Goal: Transaction & Acquisition: Purchase product/service

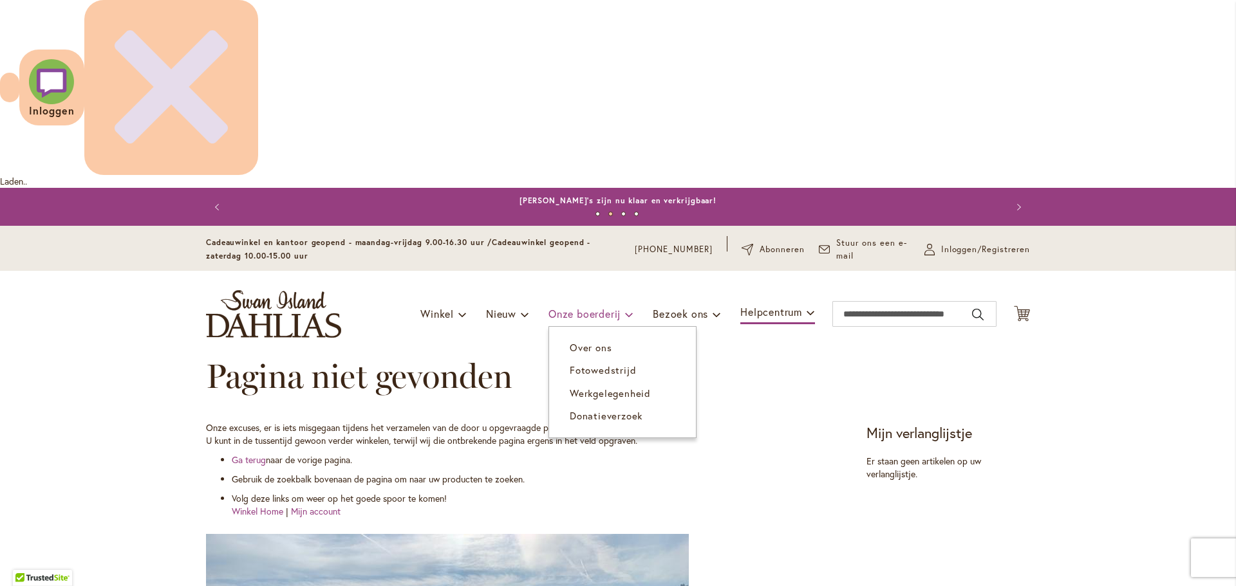
click at [571, 307] on font "Onze boerderij" at bounding box center [584, 314] width 72 height 14
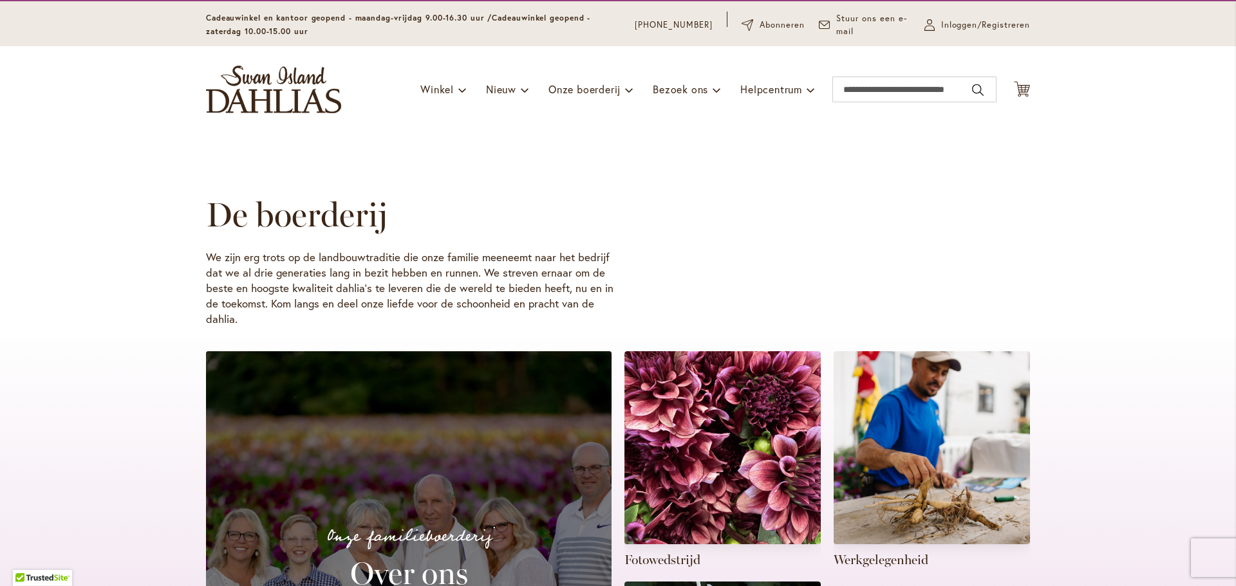
scroll to position [257, 0]
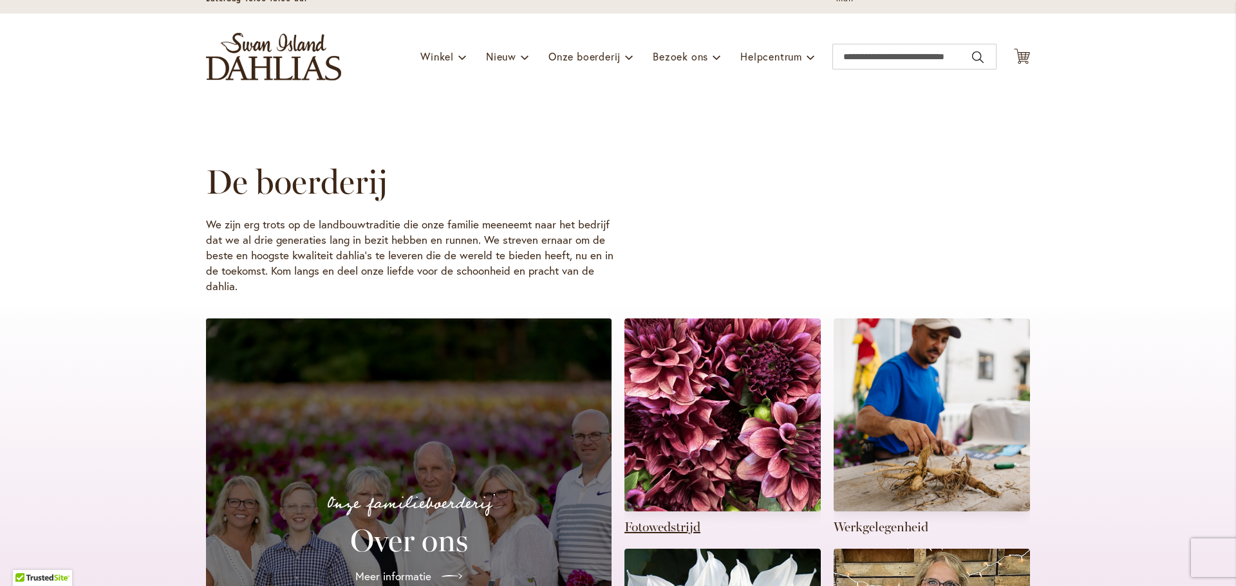
click at [683, 319] on link at bounding box center [722, 428] width 196 height 218
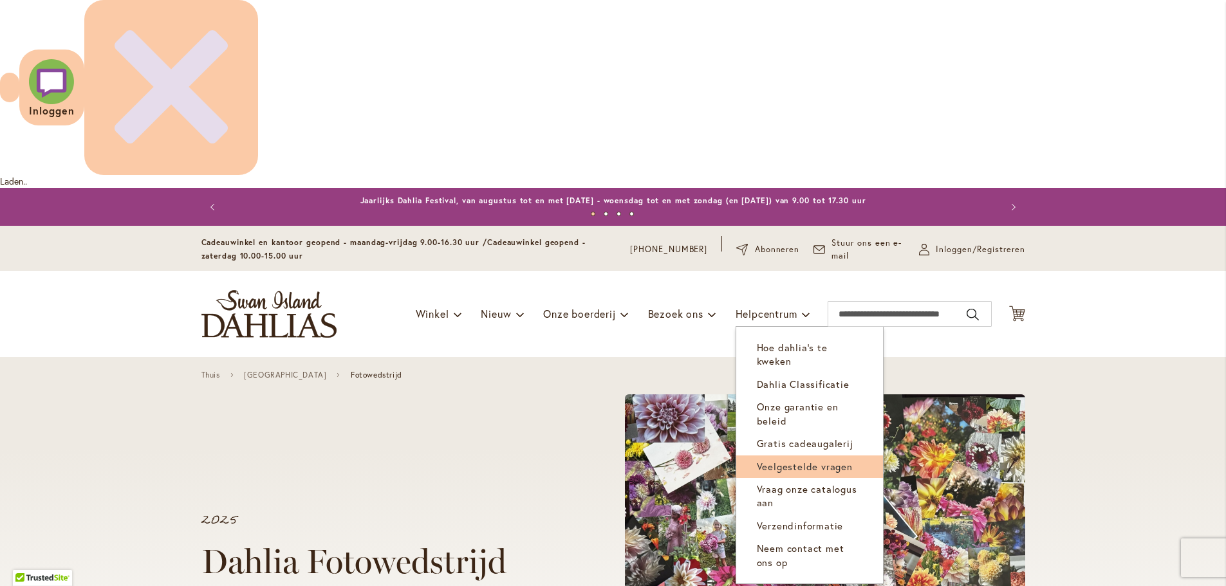
click at [803, 460] on font "Veelgestelde vragen" at bounding box center [805, 466] width 96 height 13
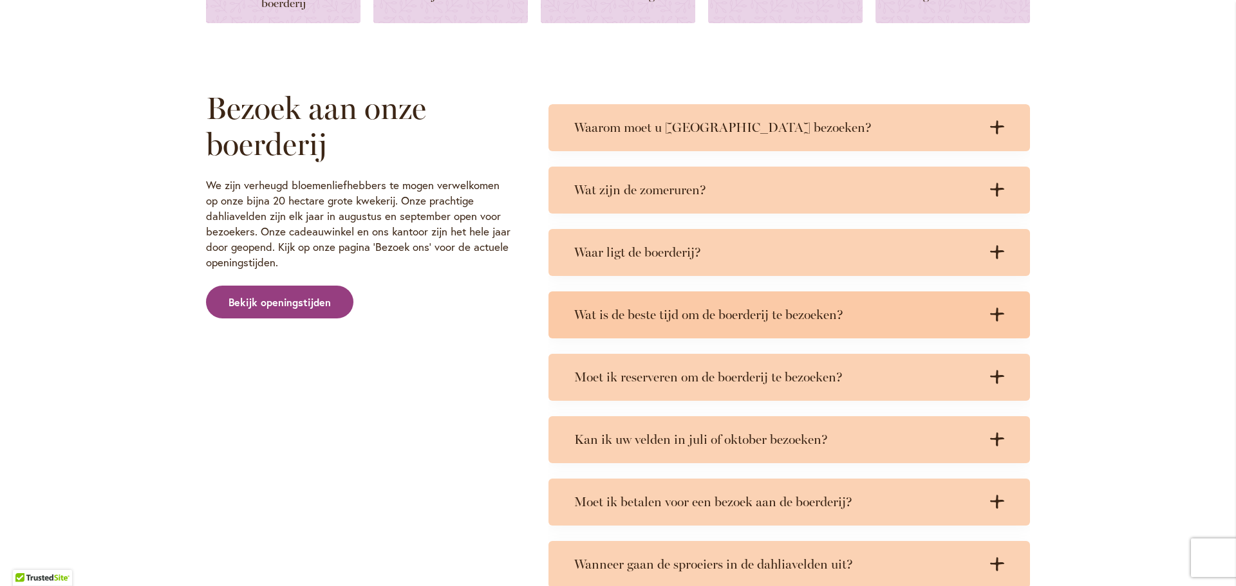
scroll to position [837, 0]
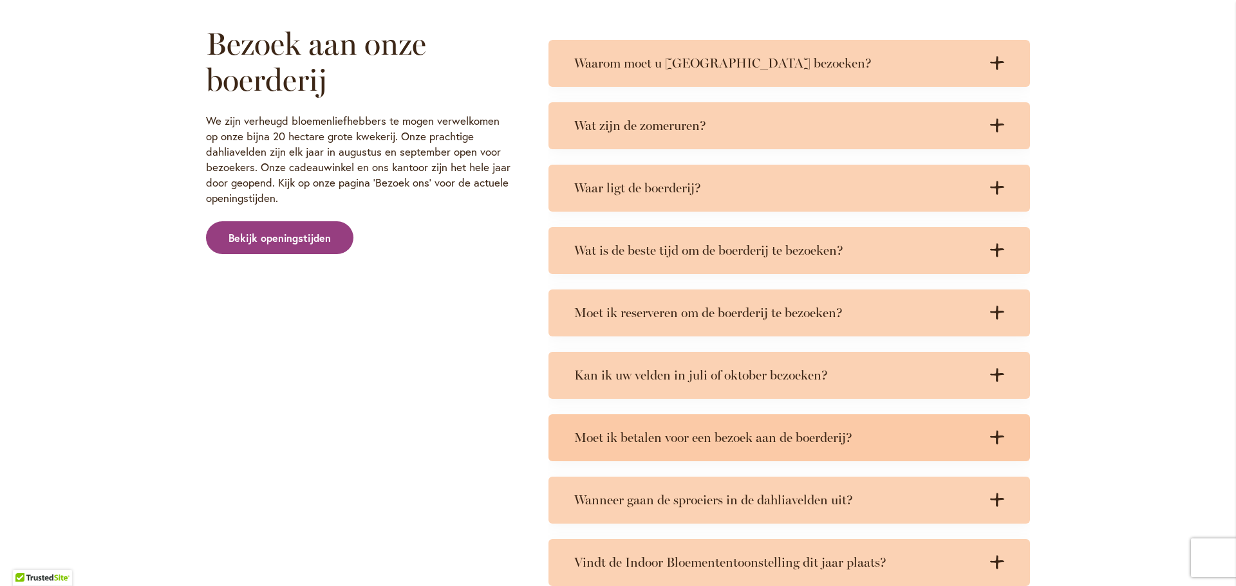
click at [990, 431] on icon ".cls-1 { fill: #3c2616; stroke-width: 0px; }" at bounding box center [997, 438] width 14 height 14
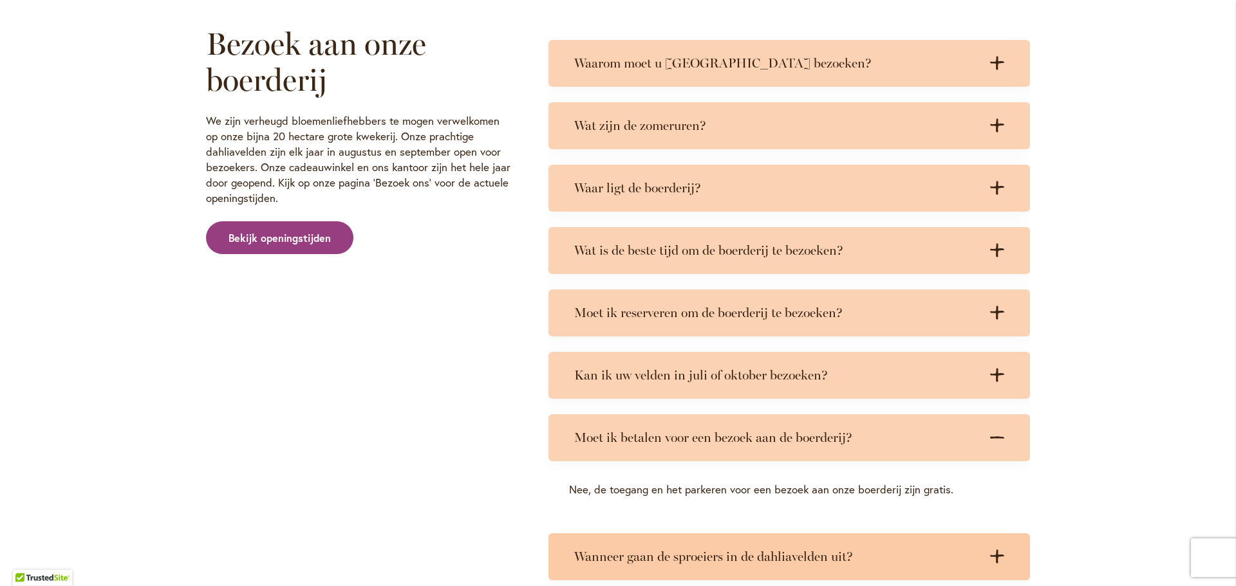
click at [990, 550] on icon ".cls-1 { fill: #3c2616; stroke-width: 0px; }" at bounding box center [997, 557] width 14 height 14
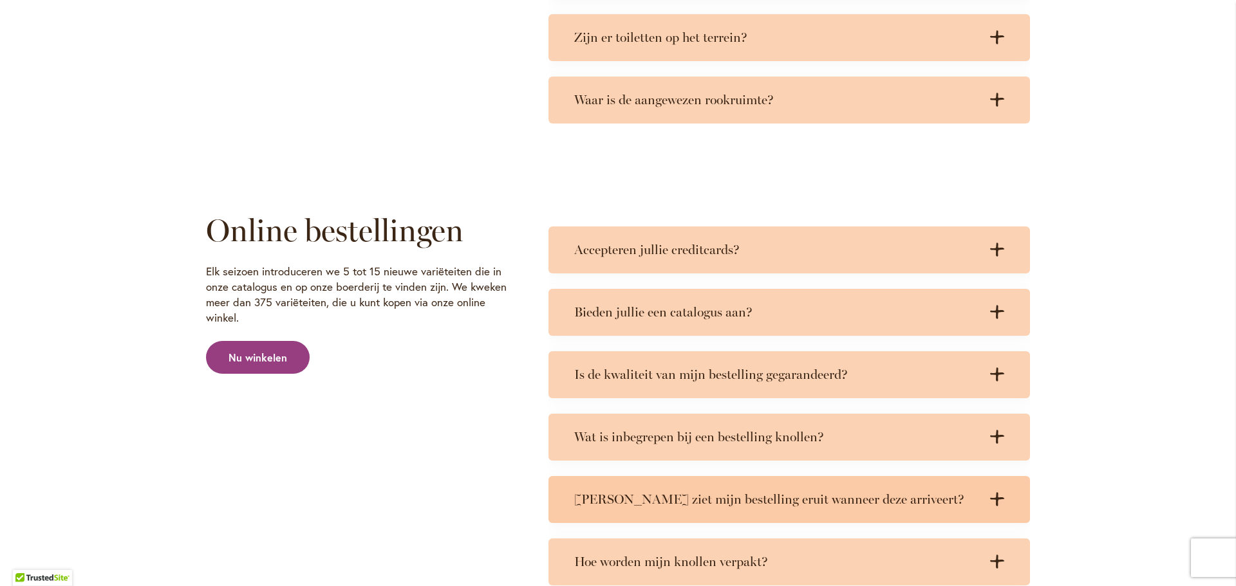
scroll to position [2317, 0]
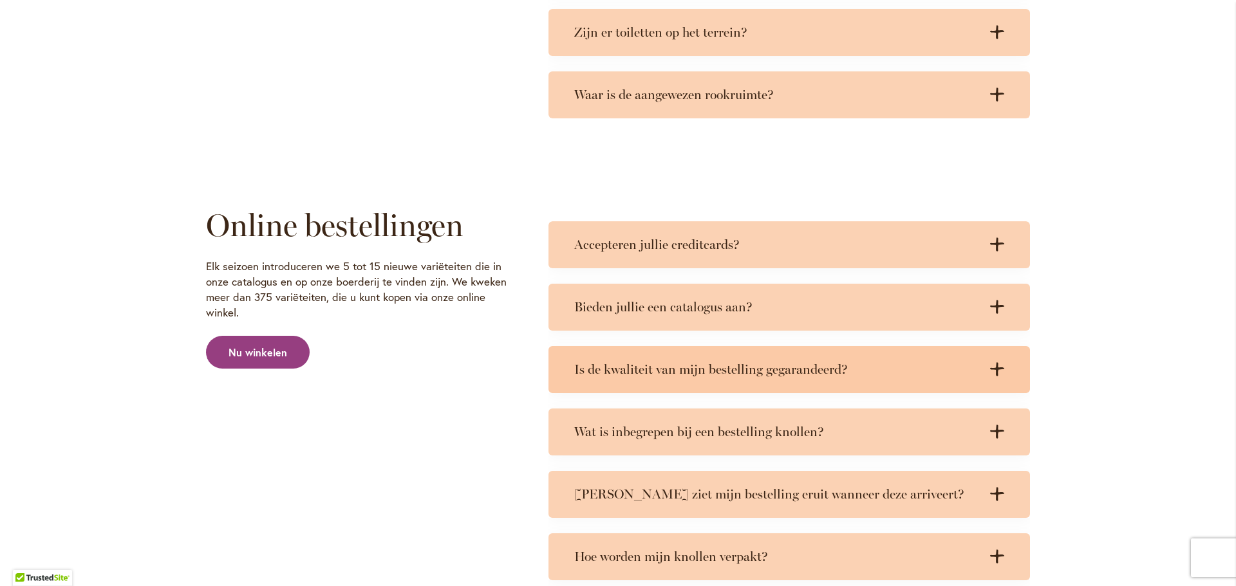
click at [991, 362] on icon ".cls-1 { fill: #3c2616; stroke-width: 0px; }" at bounding box center [997, 369] width 14 height 14
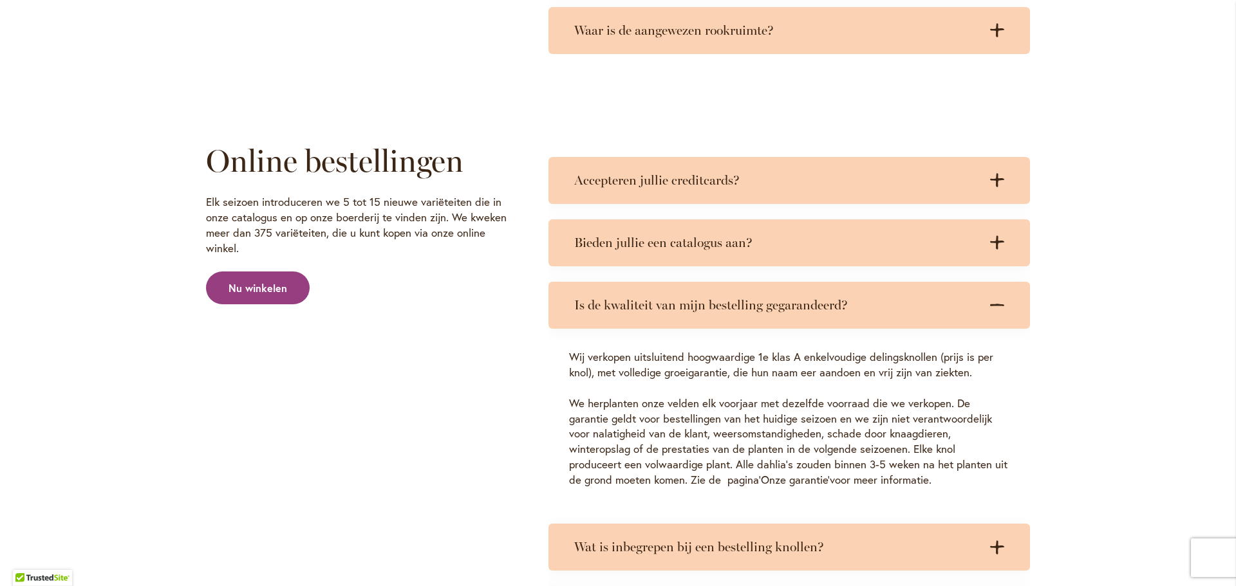
scroll to position [2446, 0]
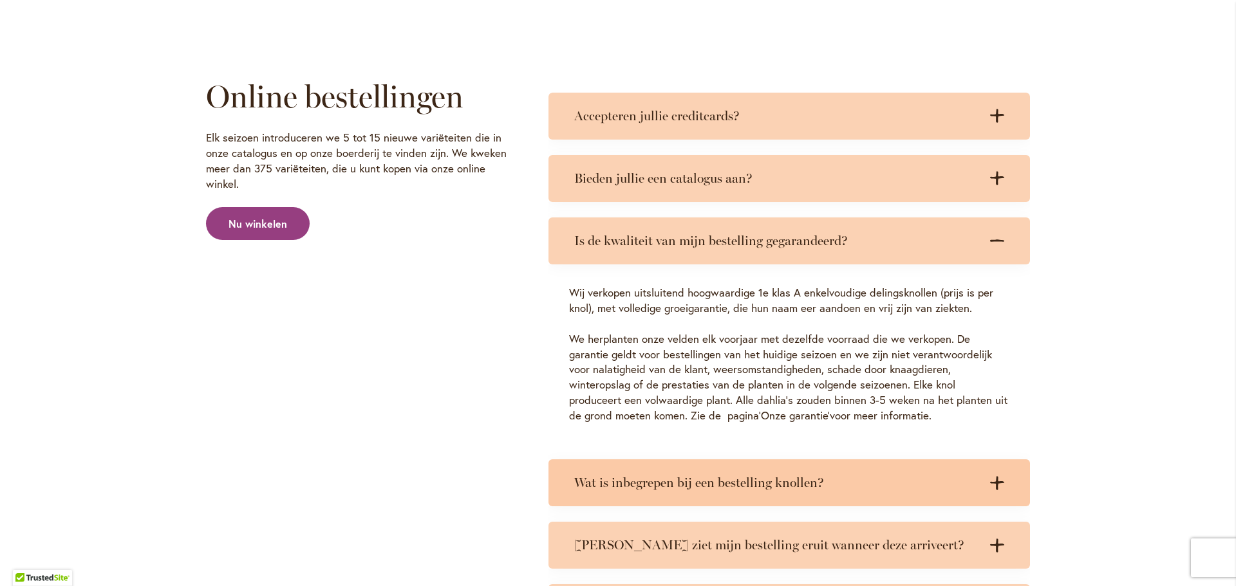
click at [993, 476] on icon at bounding box center [997, 483] width 14 height 14
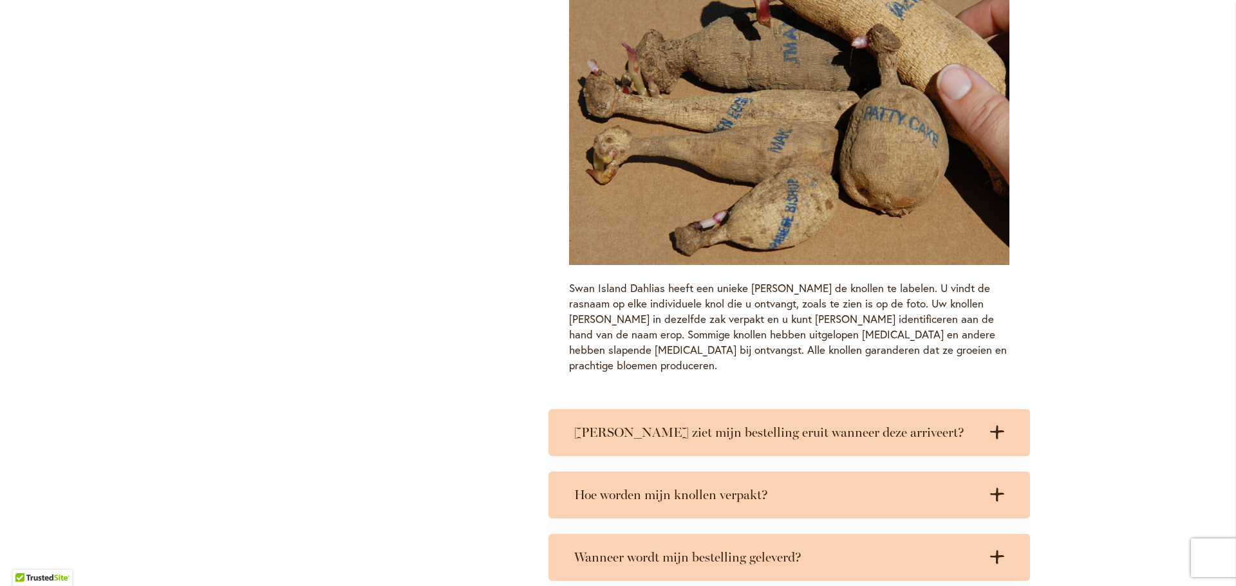
scroll to position [3476, 0]
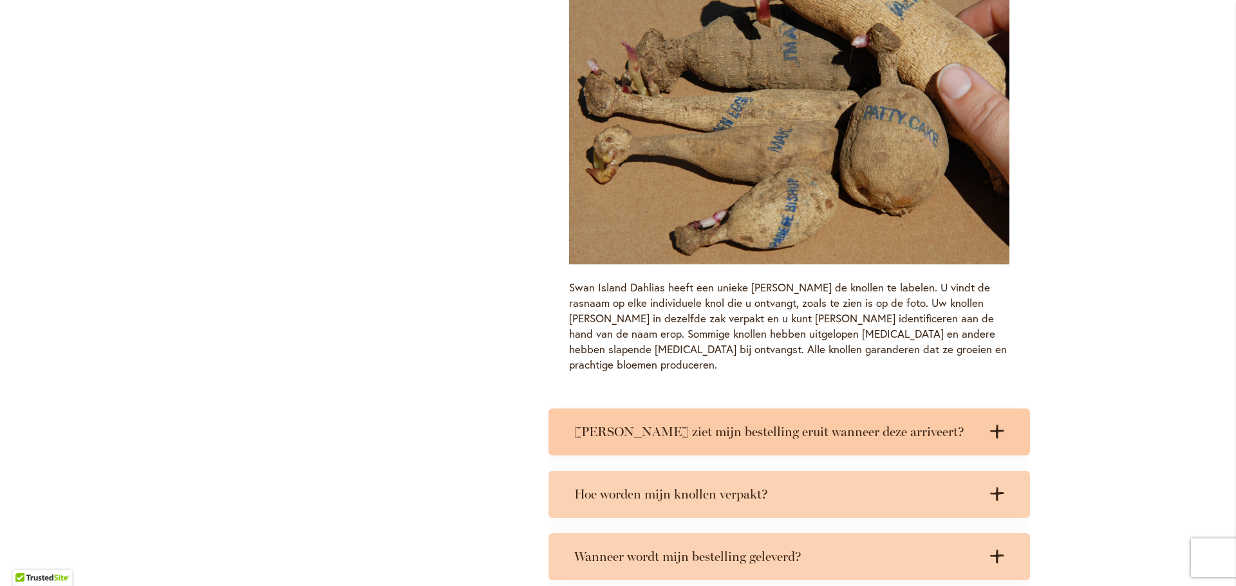
click at [993, 425] on icon at bounding box center [997, 432] width 14 height 14
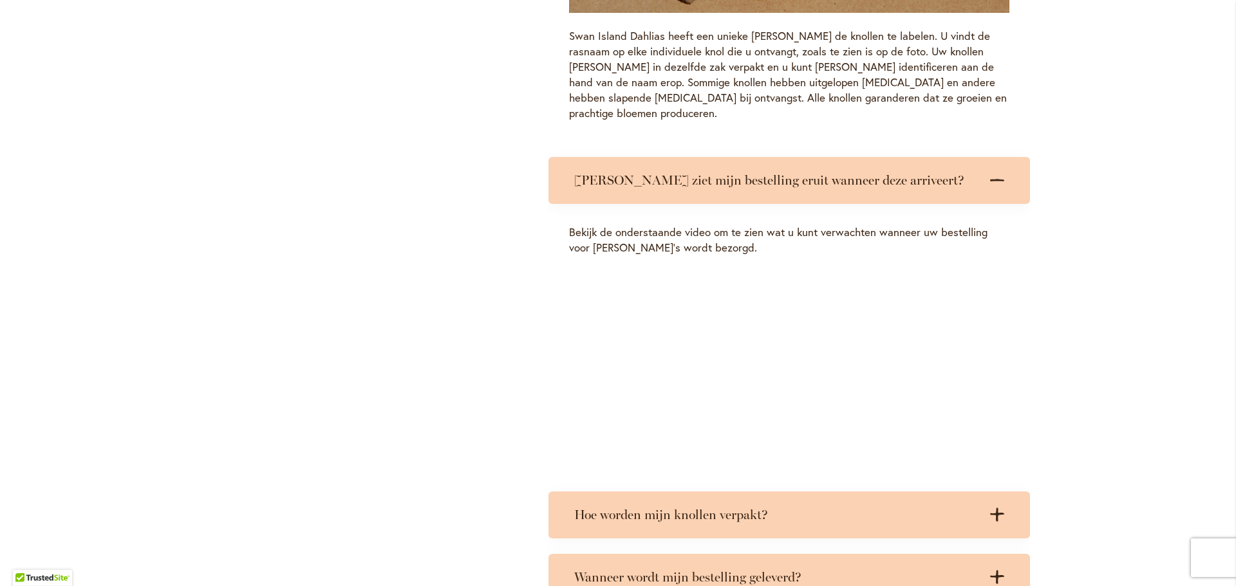
scroll to position [3734, 0]
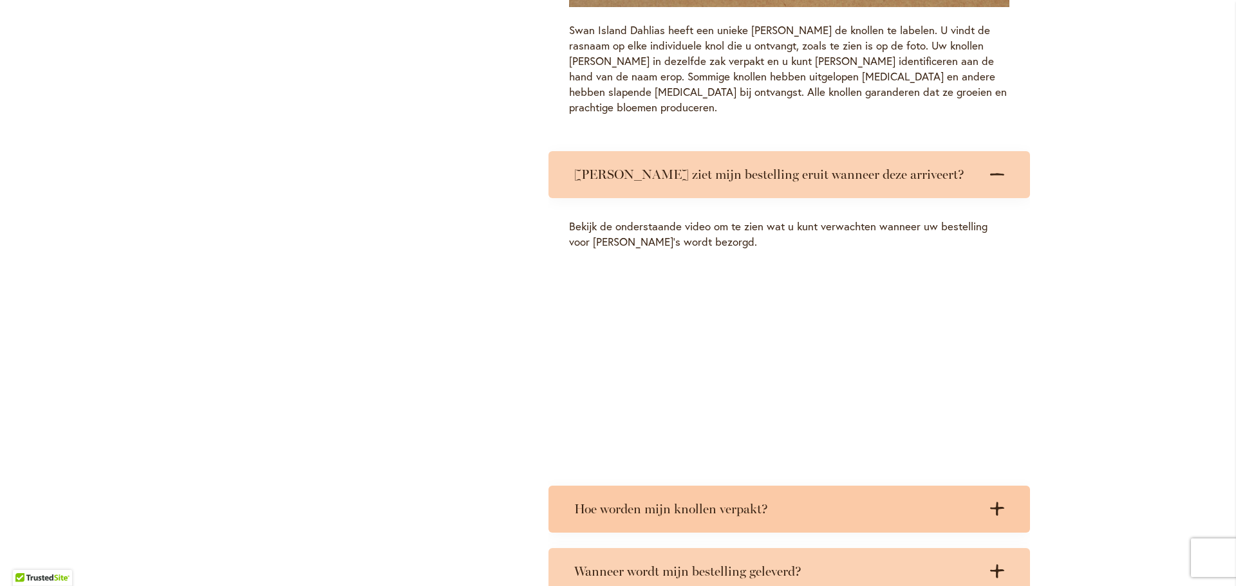
click at [995, 502] on icon ".cls-1 { fill: #3c2616; stroke-width: 0px; }" at bounding box center [997, 509] width 14 height 14
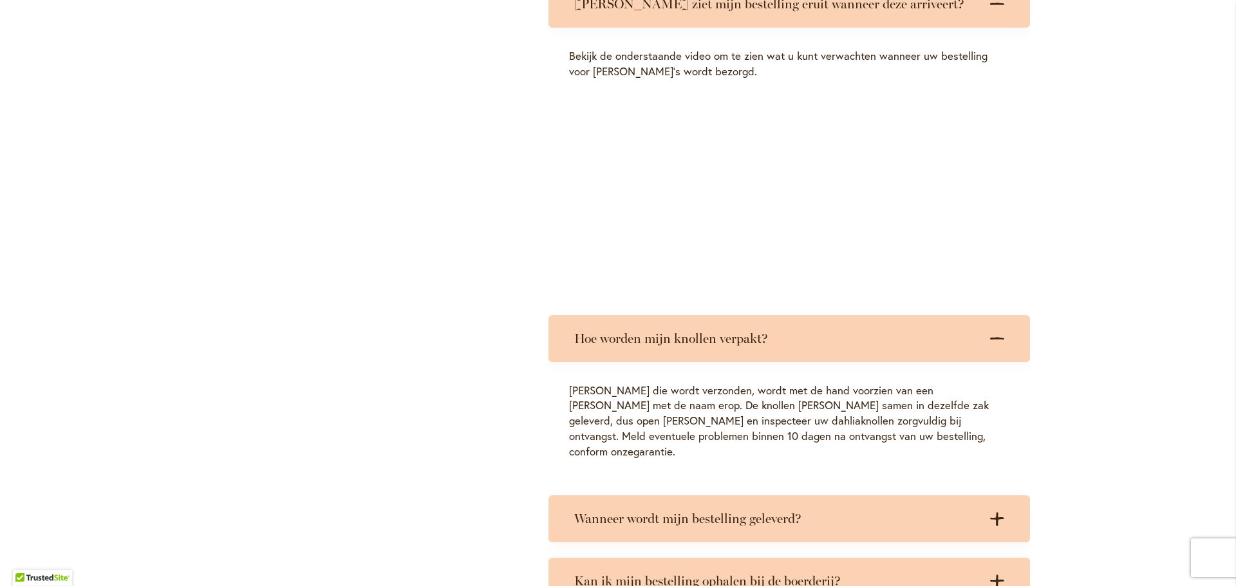
scroll to position [3927, 0]
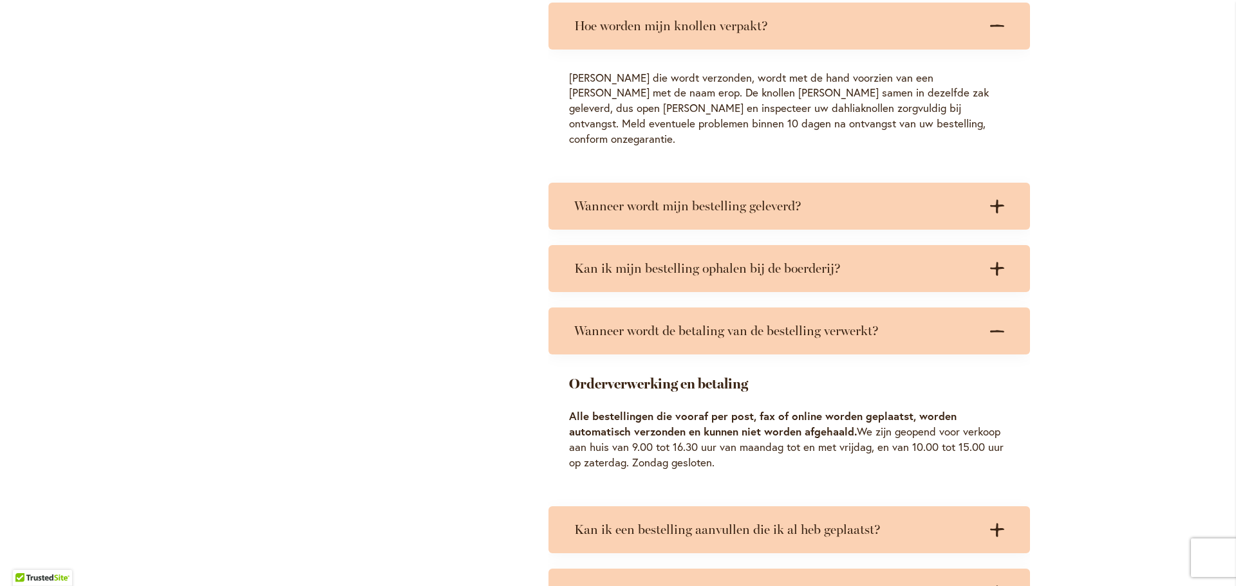
scroll to position [4249, 0]
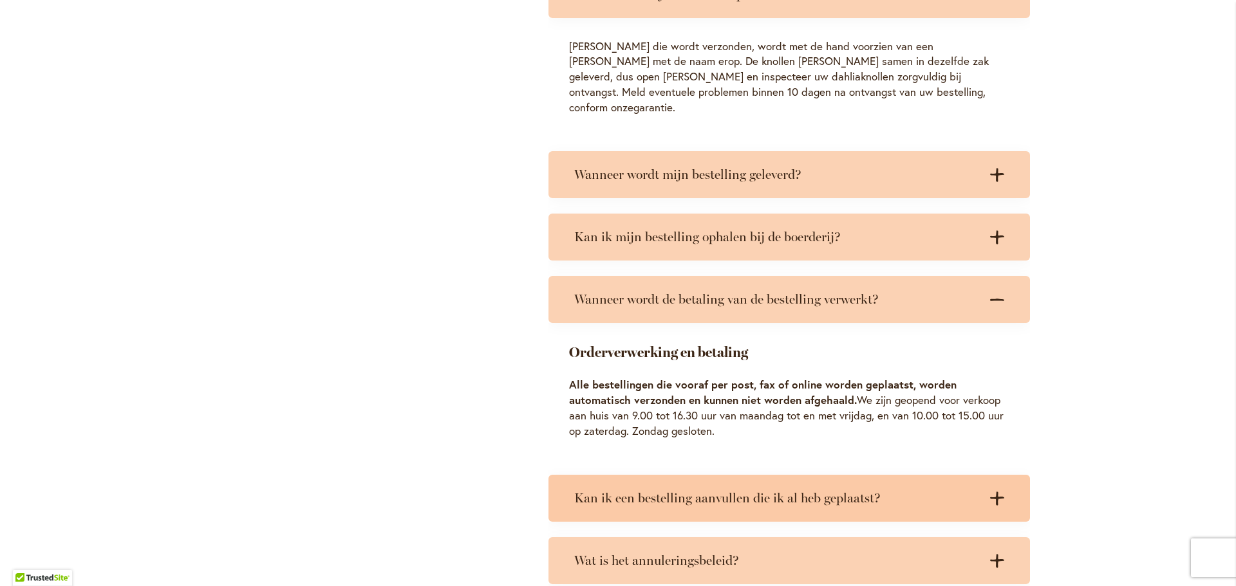
click at [995, 492] on icon ".cls-1 { fill: #3c2616; stroke-width: 0px; }" at bounding box center [997, 499] width 14 height 14
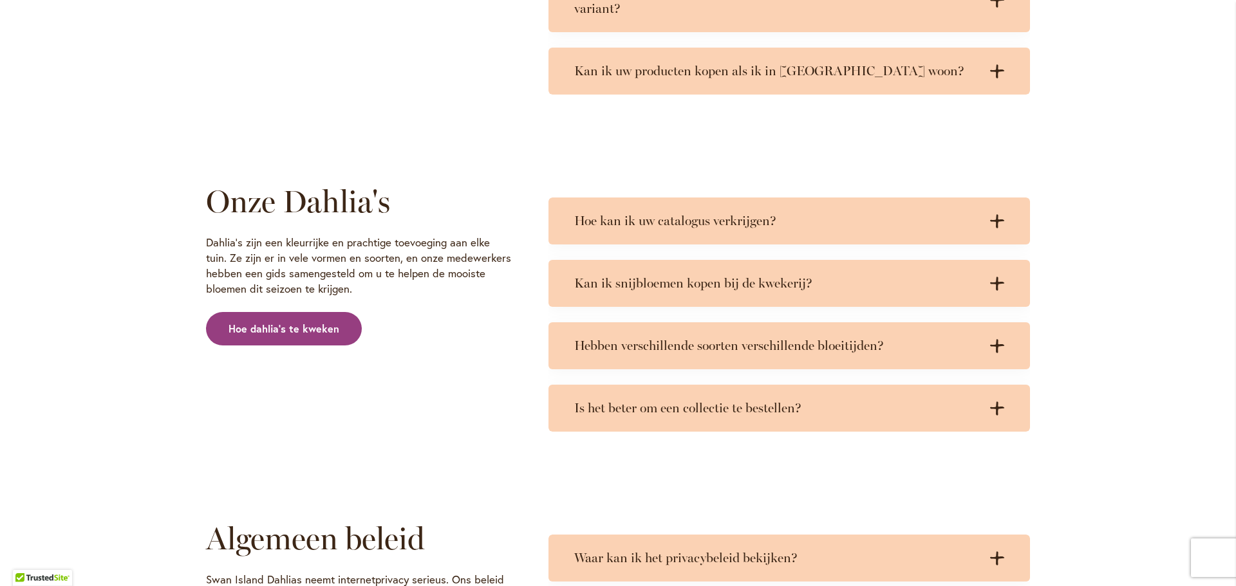
scroll to position [5150, 0]
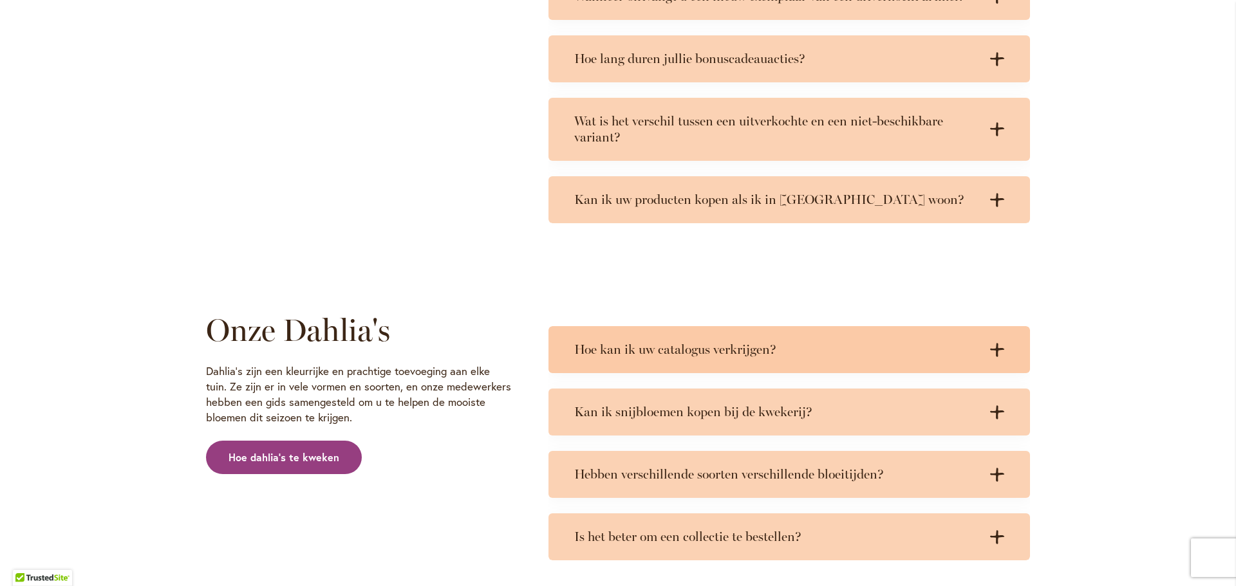
click at [962, 342] on h3 "Hoe kan ik uw catalogus verkrijgen?" at bounding box center [776, 350] width 404 height 16
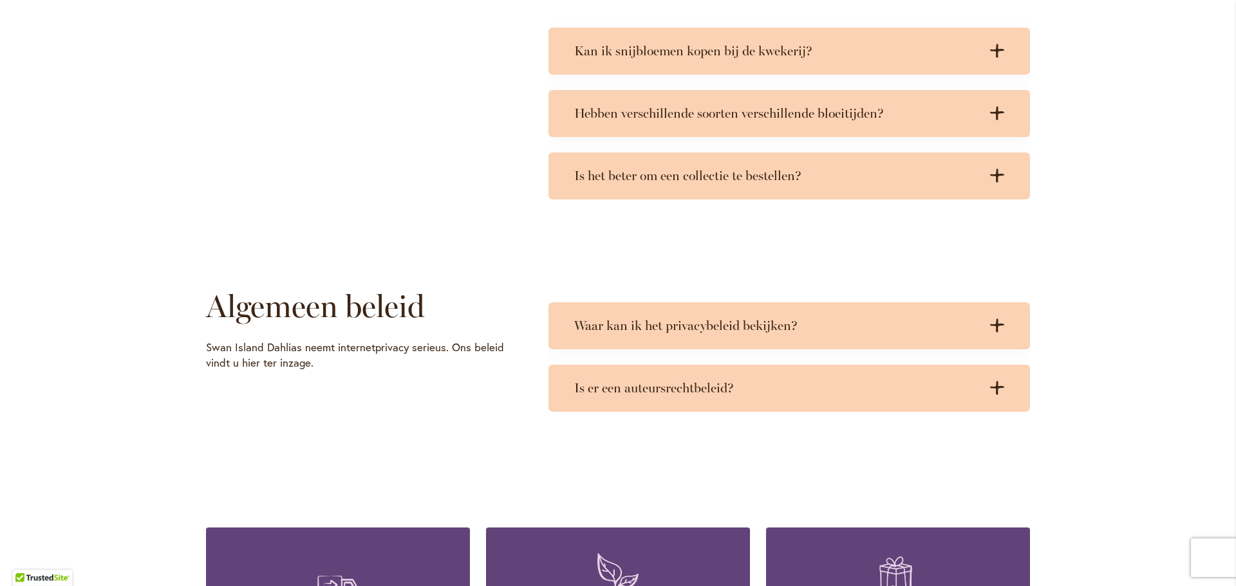
scroll to position [5729, 0]
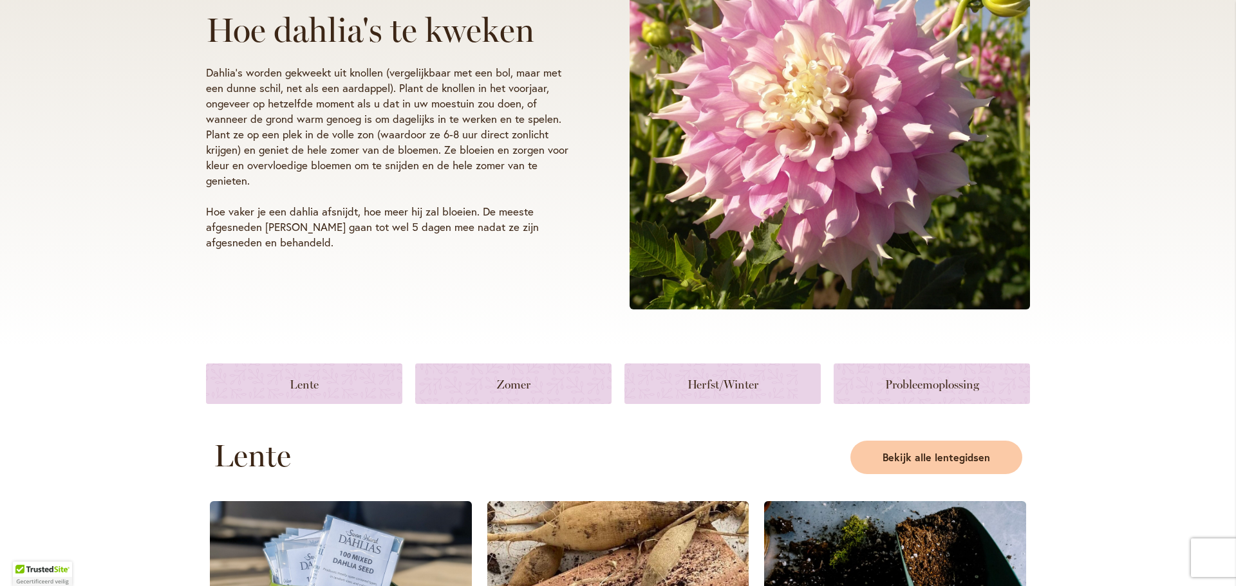
scroll to position [515, 0]
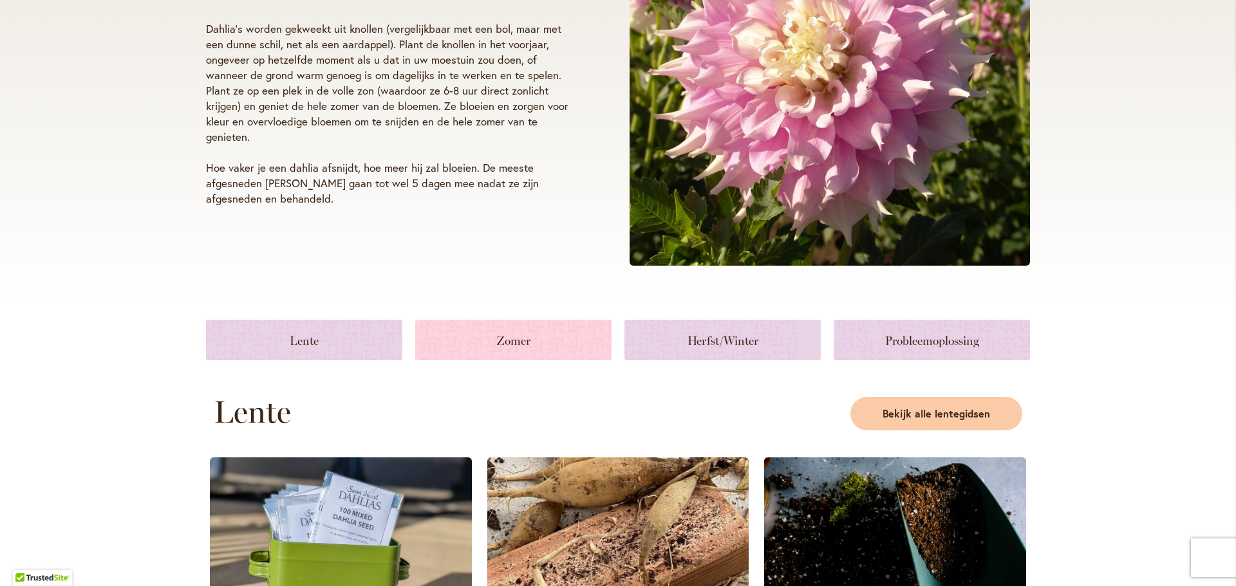
click at [519, 320] on link at bounding box center [513, 340] width 196 height 41
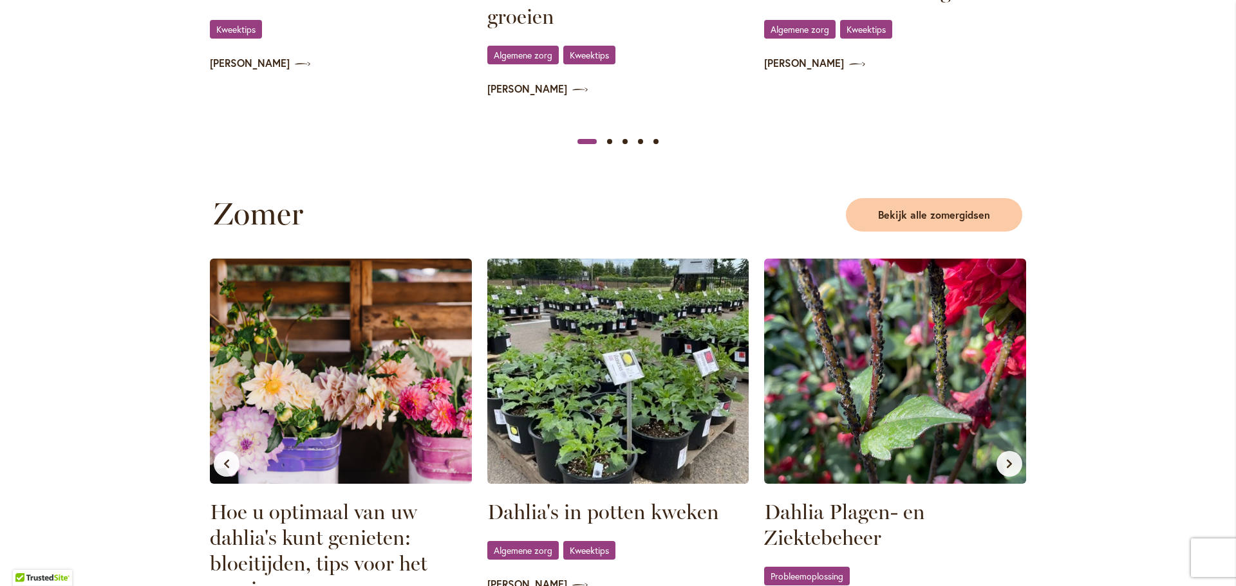
click at [834, 566] on div "Probleemoplossing" at bounding box center [895, 576] width 262 height 21
click at [827, 570] on font "Probleemoplossing" at bounding box center [807, 576] width 73 height 12
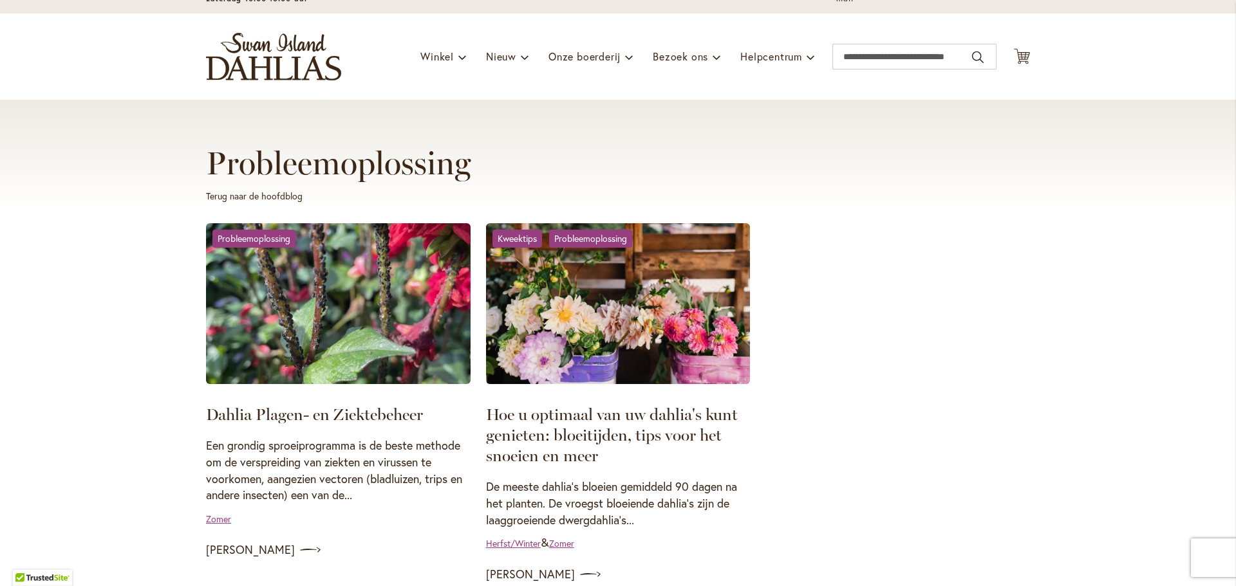
scroll to position [322, 0]
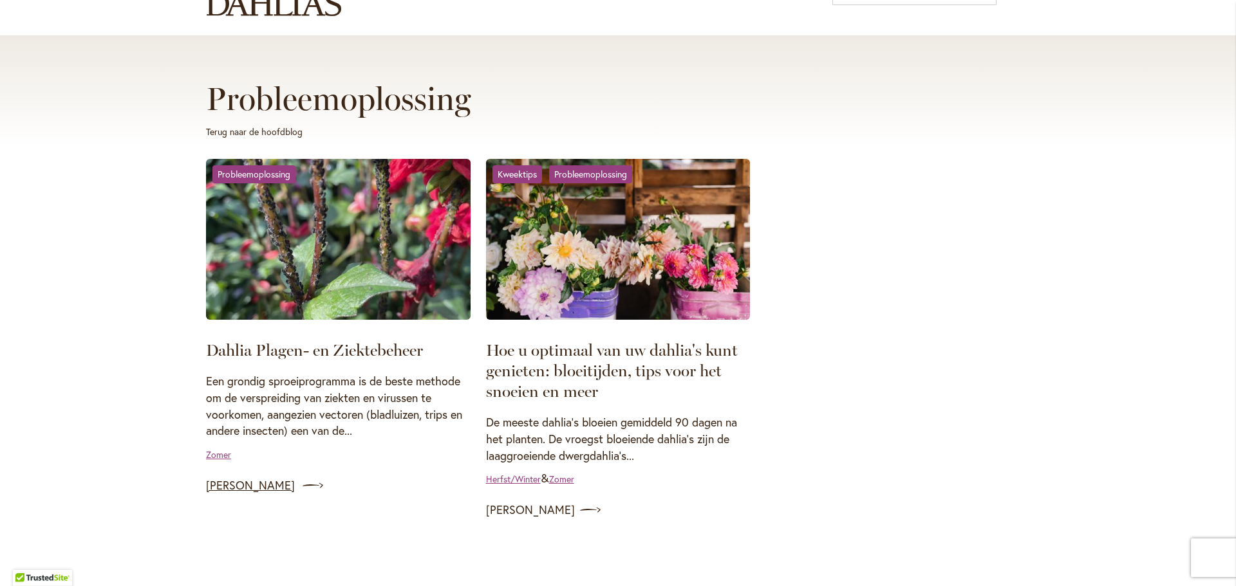
click at [236, 478] on font "[PERSON_NAME]" at bounding box center [250, 485] width 89 height 15
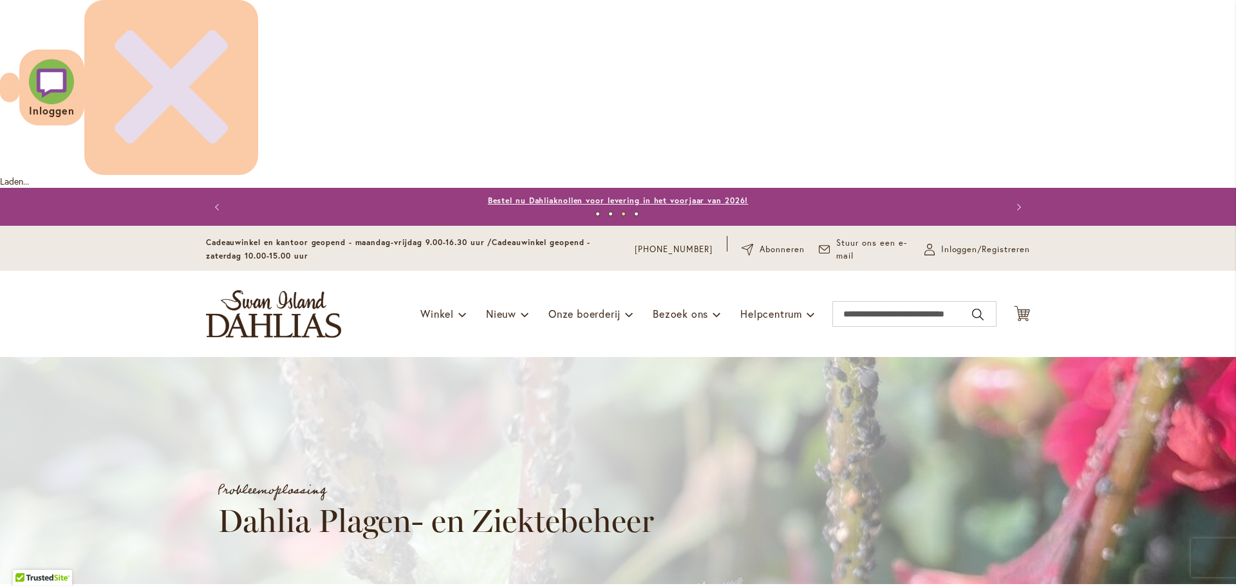
click at [657, 196] on font "Bestel nu Dahliaknollen voor levering in het voorjaar van 2026!" at bounding box center [618, 201] width 261 height 10
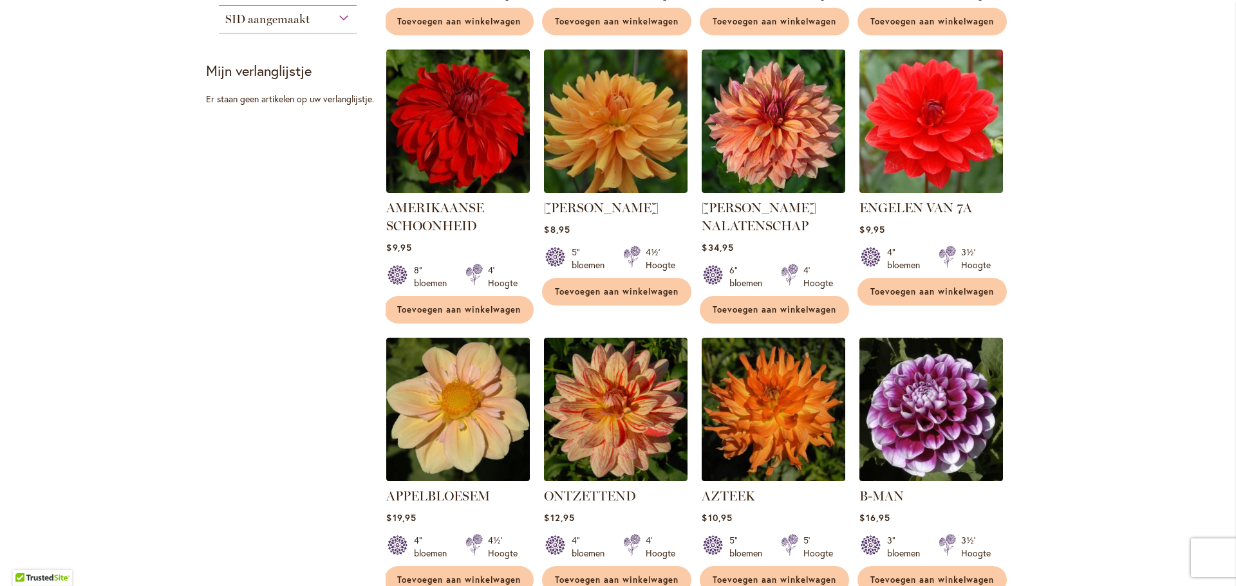
scroll to position [1030, 0]
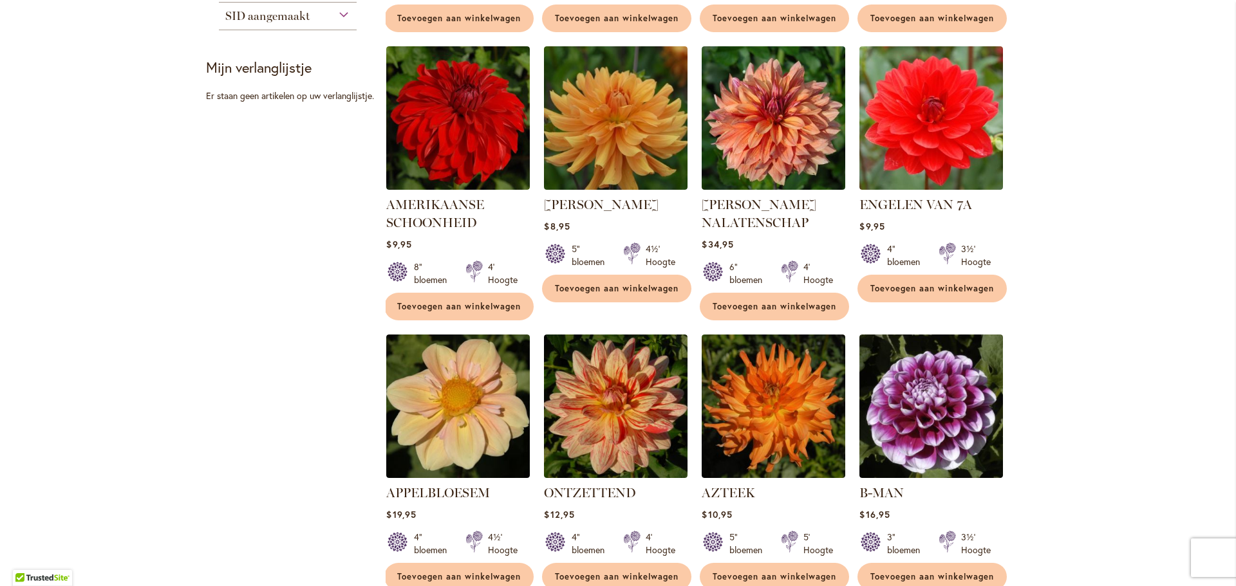
select select "**"
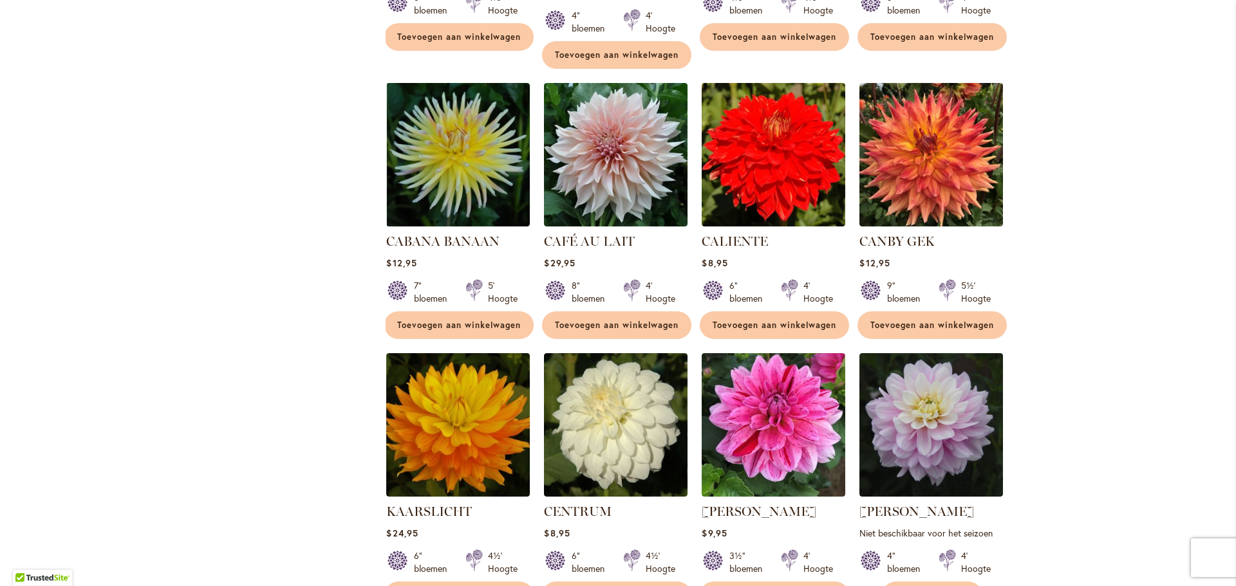
scroll to position [4338, 0]
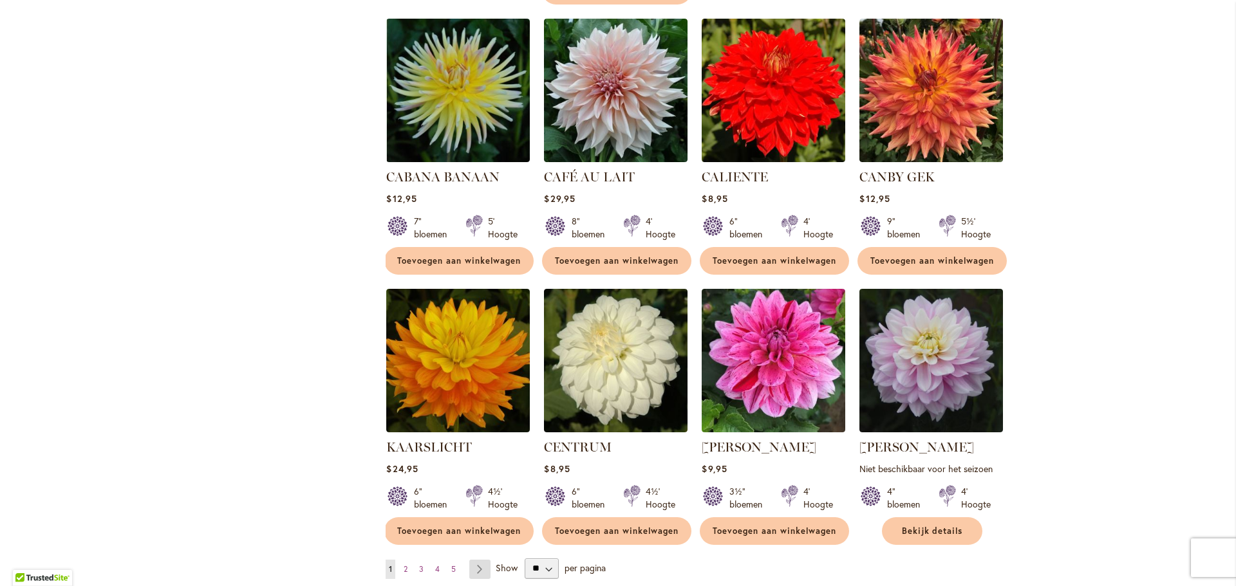
click at [471, 560] on link "Pagina Volgende" at bounding box center [479, 569] width 21 height 19
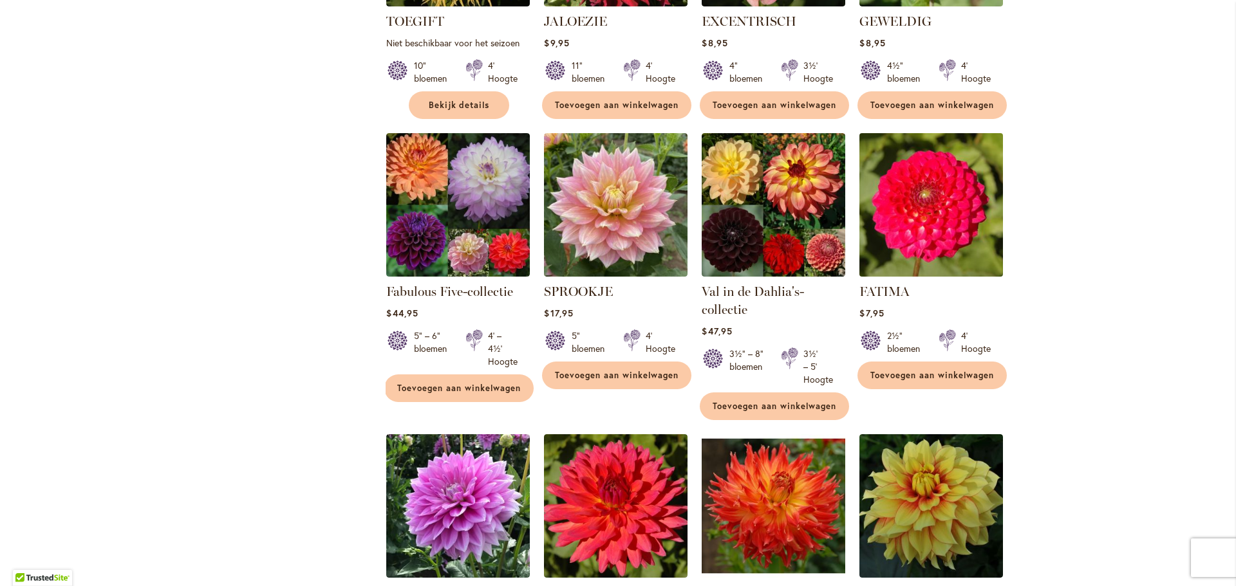
scroll to position [4483, 0]
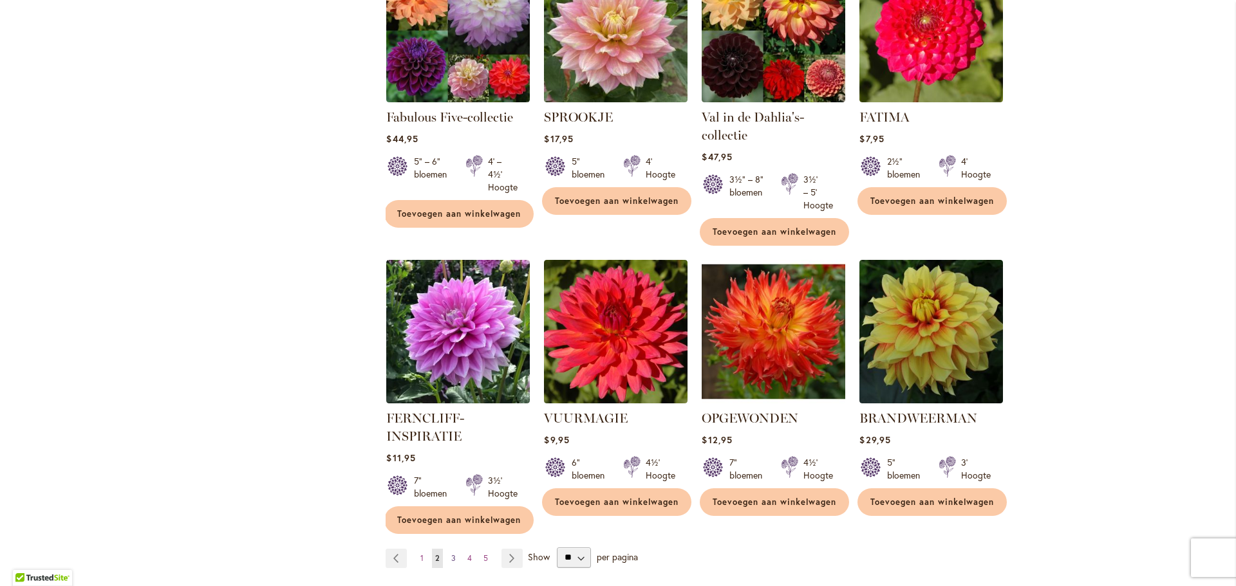
click at [448, 549] on link "Pagina 3" at bounding box center [453, 558] width 11 height 19
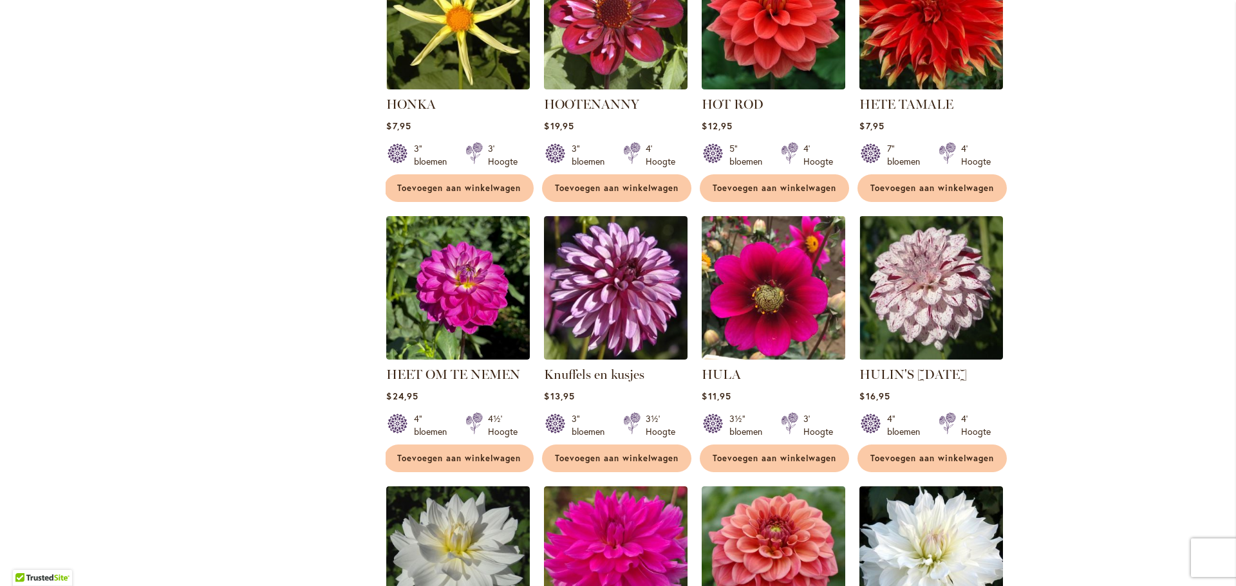
scroll to position [4097, 0]
